Goal: Task Accomplishment & Management: Manage account settings

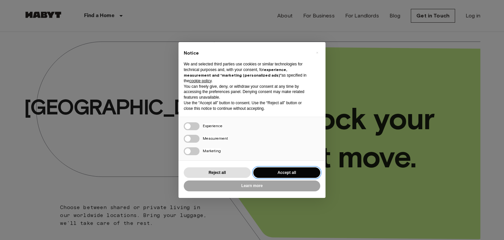
click at [285, 171] on button "Accept all" at bounding box center [286, 172] width 67 height 11
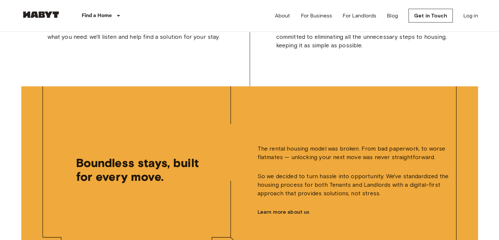
scroll to position [1424, 0]
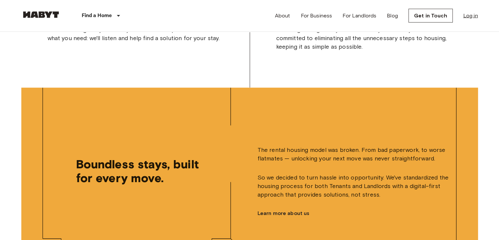
click at [471, 16] on link "Log in" at bounding box center [470, 16] width 15 height 8
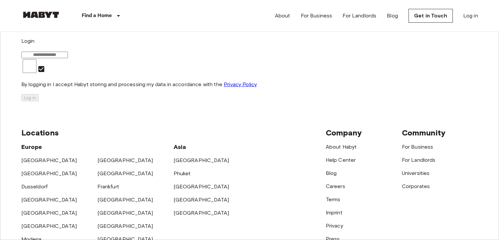
click at [68, 58] on input "email" at bounding box center [44, 55] width 47 height 7
type input "**********"
click at [39, 101] on button "Log in" at bounding box center [29, 97] width 17 height 7
